Goal: Task Accomplishment & Management: Use online tool/utility

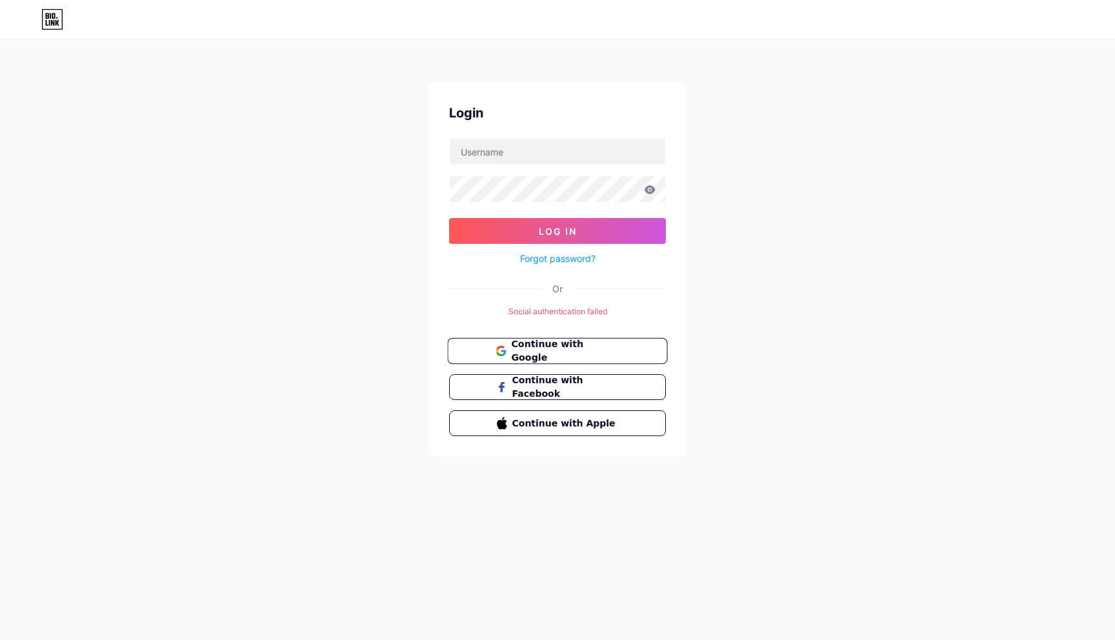
click at [549, 353] on span "Continue with Google" at bounding box center [565, 352] width 108 height 28
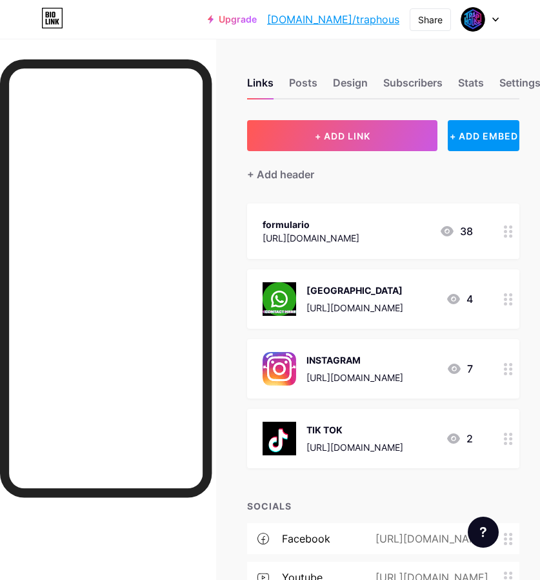
click at [408, 24] on div "Upgrade bio.link/trapho... bio.link/traphous Share Switch accounts TRAP HOUSE b…" at bounding box center [353, 19] width 291 height 23
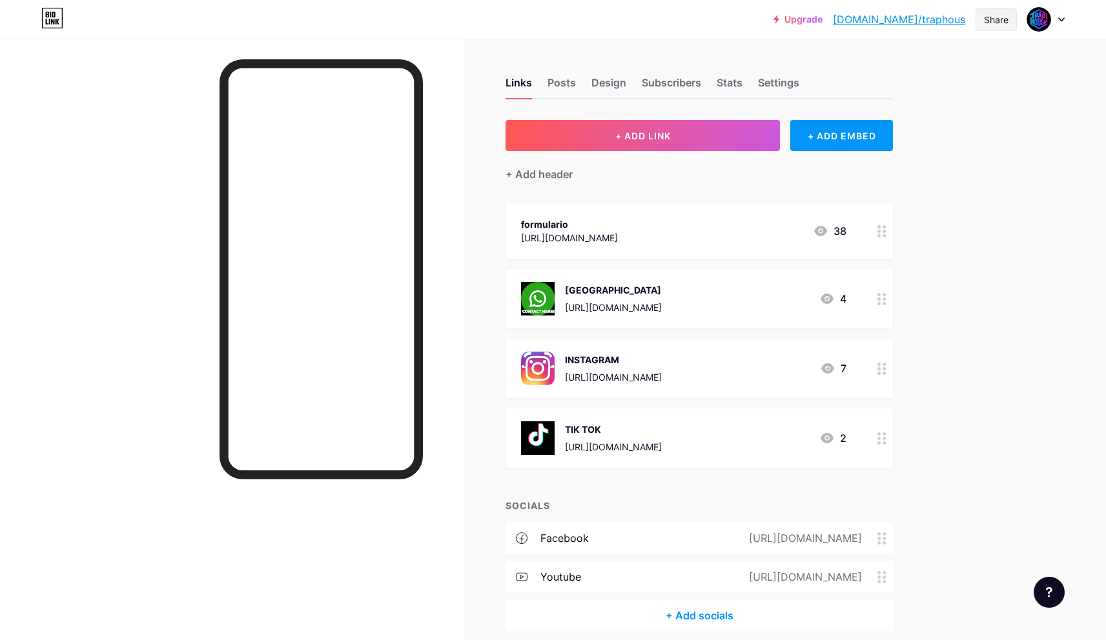
click at [549, 25] on div "Share" at bounding box center [996, 20] width 25 height 14
click at [549, 74] on div "Copy link" at bounding box center [920, 66] width 192 height 31
